Goal: Transaction & Acquisition: Purchase product/service

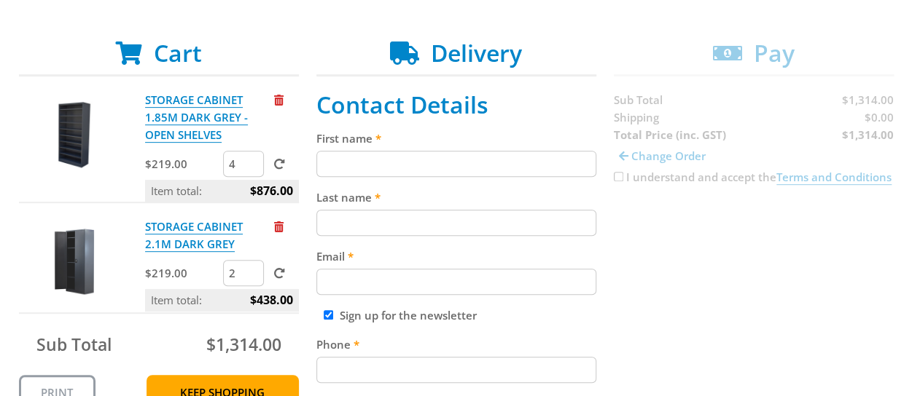
scroll to position [292, 0]
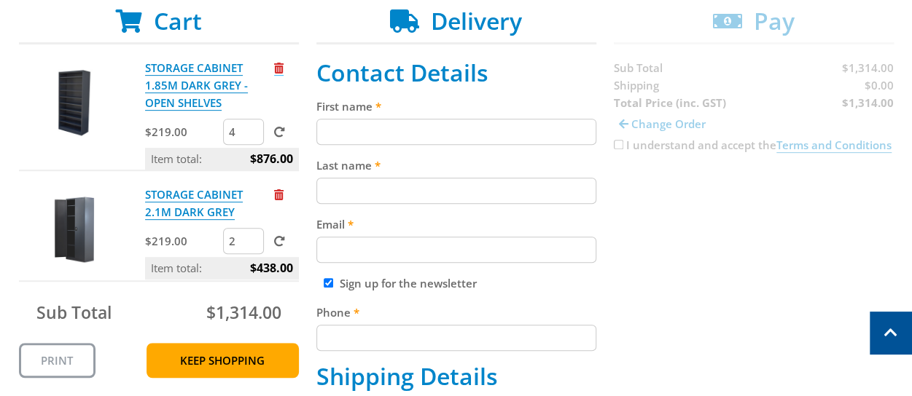
click at [279, 67] on span "Remove from cart" at bounding box center [278, 68] width 9 height 11
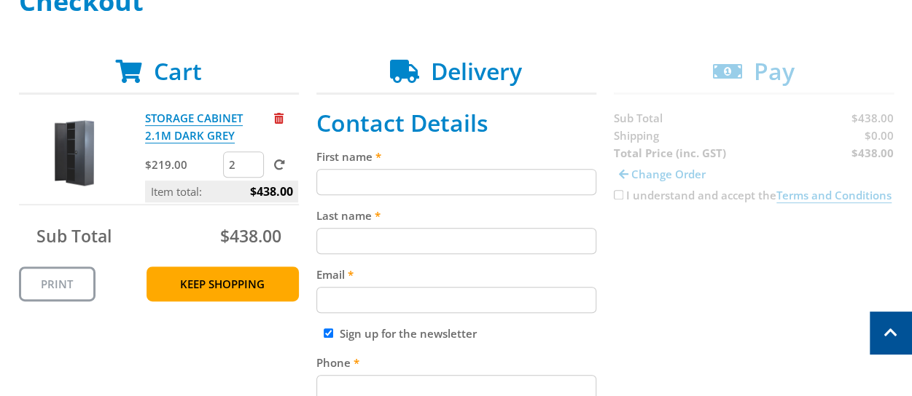
scroll to position [219, 0]
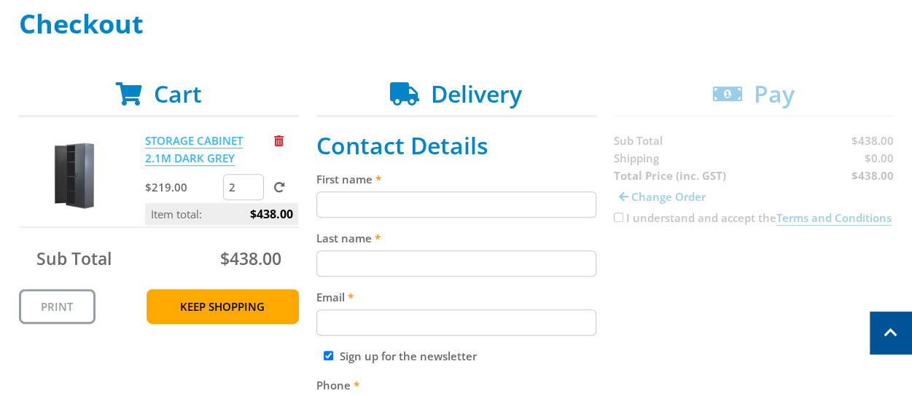
click at [211, 147] on link "STORAGE CABINET 2.1M DARK GREY" at bounding box center [194, 149] width 98 height 33
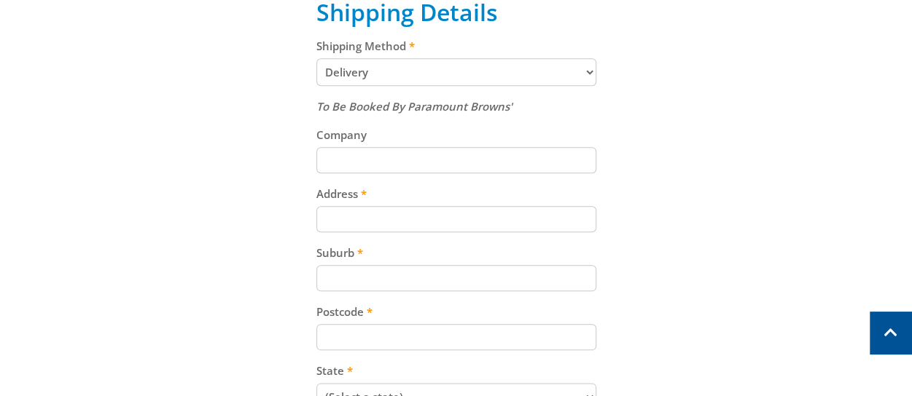
scroll to position [510, 0]
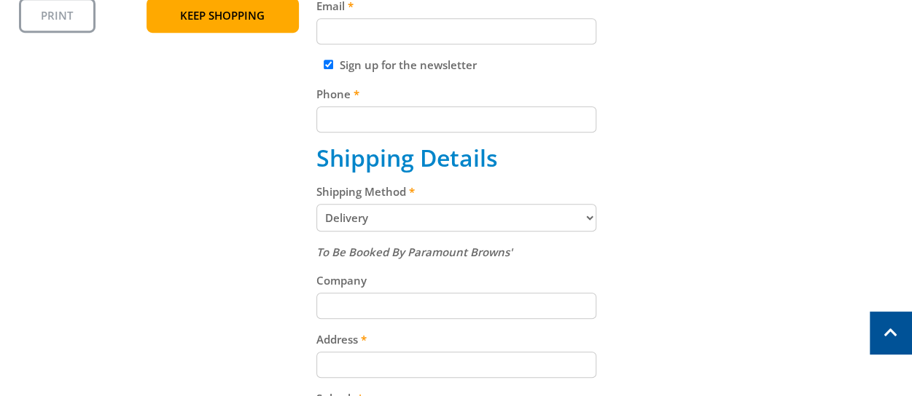
click at [549, 219] on select "Pickup from [GEOGRAPHIC_DATA][PERSON_NAME] Delivery" at bounding box center [456, 218] width 280 height 28
select select "Pickup"
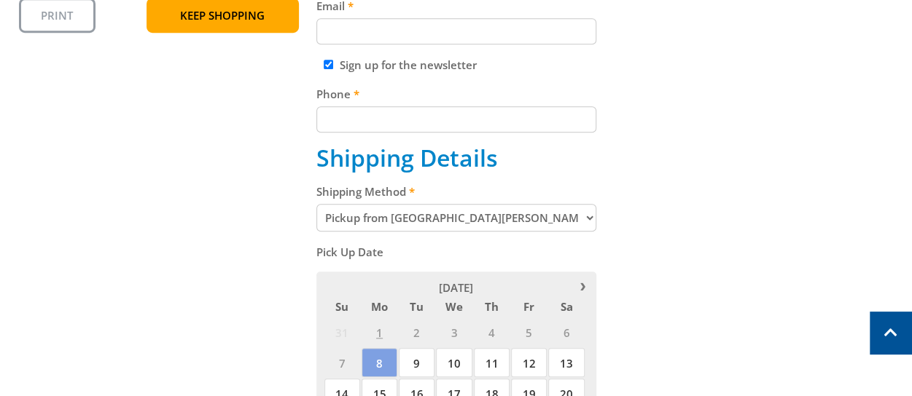
click at [198, 206] on div "Cart STORAGE CABINET 2.1M DARK GREY $219.00 2 Item total: $438.00 Sub Total $43…" at bounding box center [456, 233] width 875 height 889
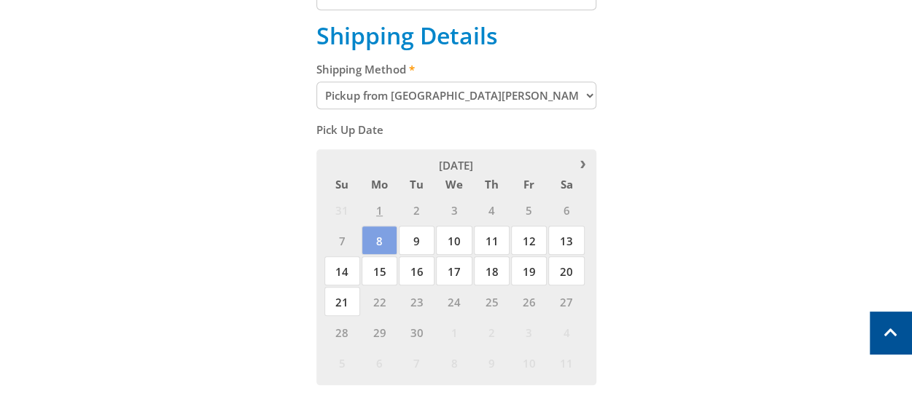
scroll to position [656, 0]
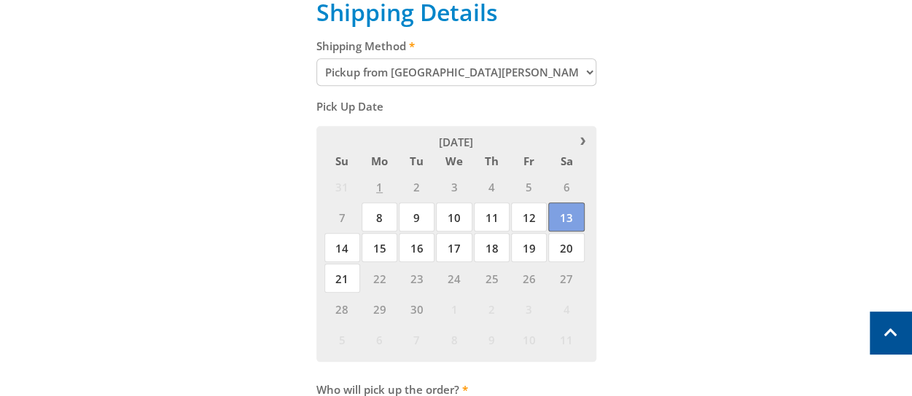
click at [573, 219] on span "13" at bounding box center [566, 217] width 36 height 29
click at [566, 219] on span "13" at bounding box center [566, 217] width 36 height 29
click at [741, 224] on div "Cart STORAGE CABINET 2.1M DARK GREY $219.00 2 Item total: $438.00 Sub Total $43…" at bounding box center [456, 87] width 875 height 889
click at [673, 186] on div "Cart STORAGE CABINET 2.1M DARK GREY $219.00 2 Item total: $438.00 Sub Total $43…" at bounding box center [456, 87] width 875 height 889
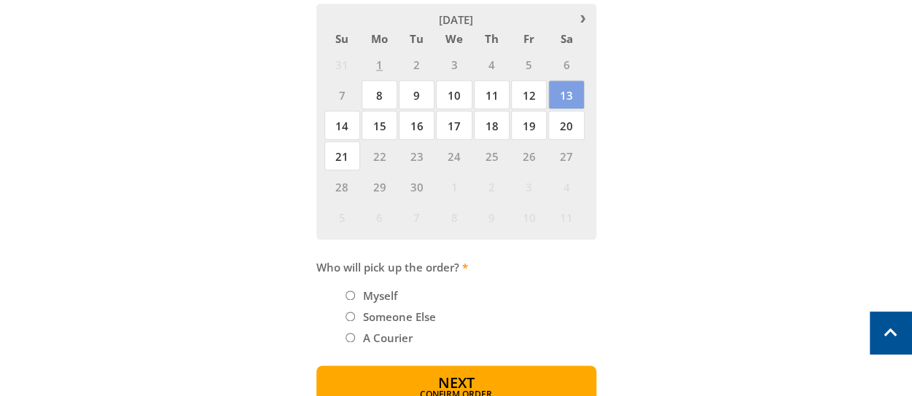
scroll to position [802, 0]
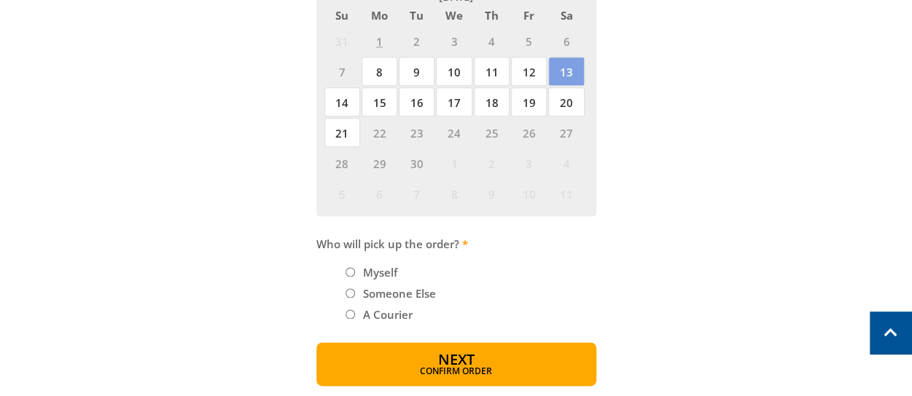
click at [351, 271] on input "Myself" at bounding box center [349, 271] width 9 height 9
radio input "true"
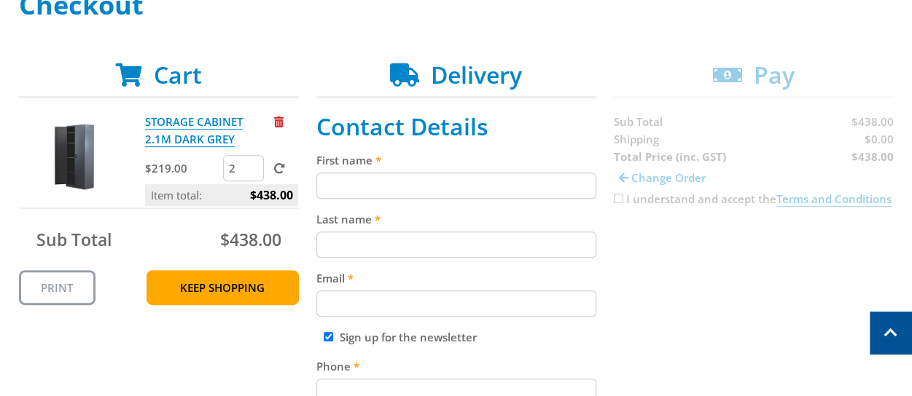
scroll to position [219, 0]
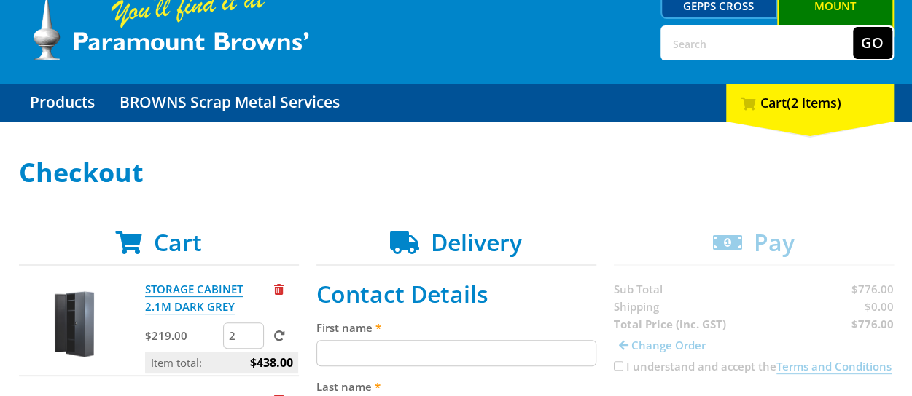
scroll to position [219, 0]
